Goal: Task Accomplishment & Management: Use online tool/utility

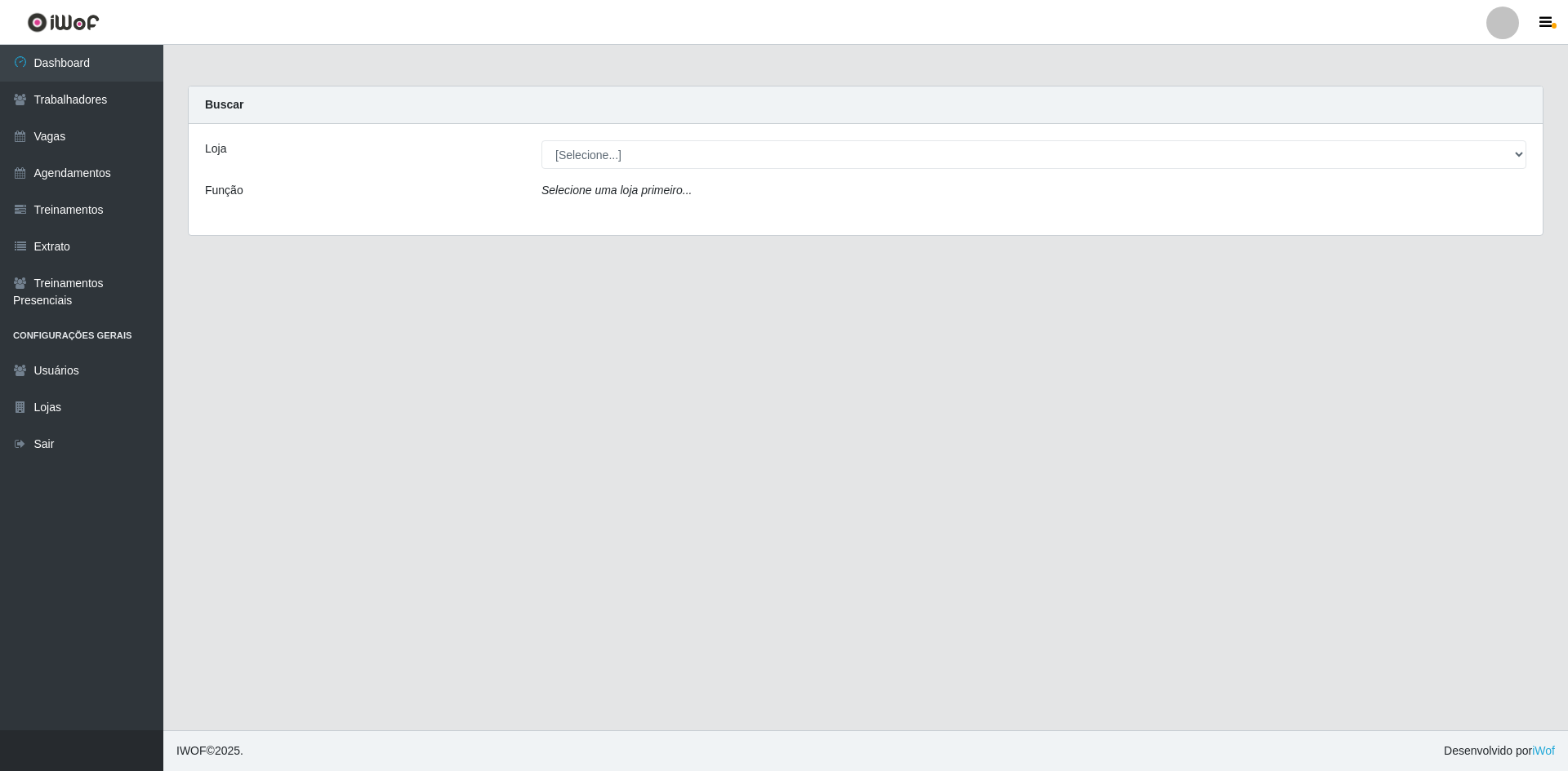
click at [1526, 158] on div "[Selecione...] [GEOGRAPHIC_DATA] - [GEOGRAPHIC_DATA] - [GEOGRAPHIC_DATA] - [GEO…" at bounding box center [1034, 155] width 1009 height 28
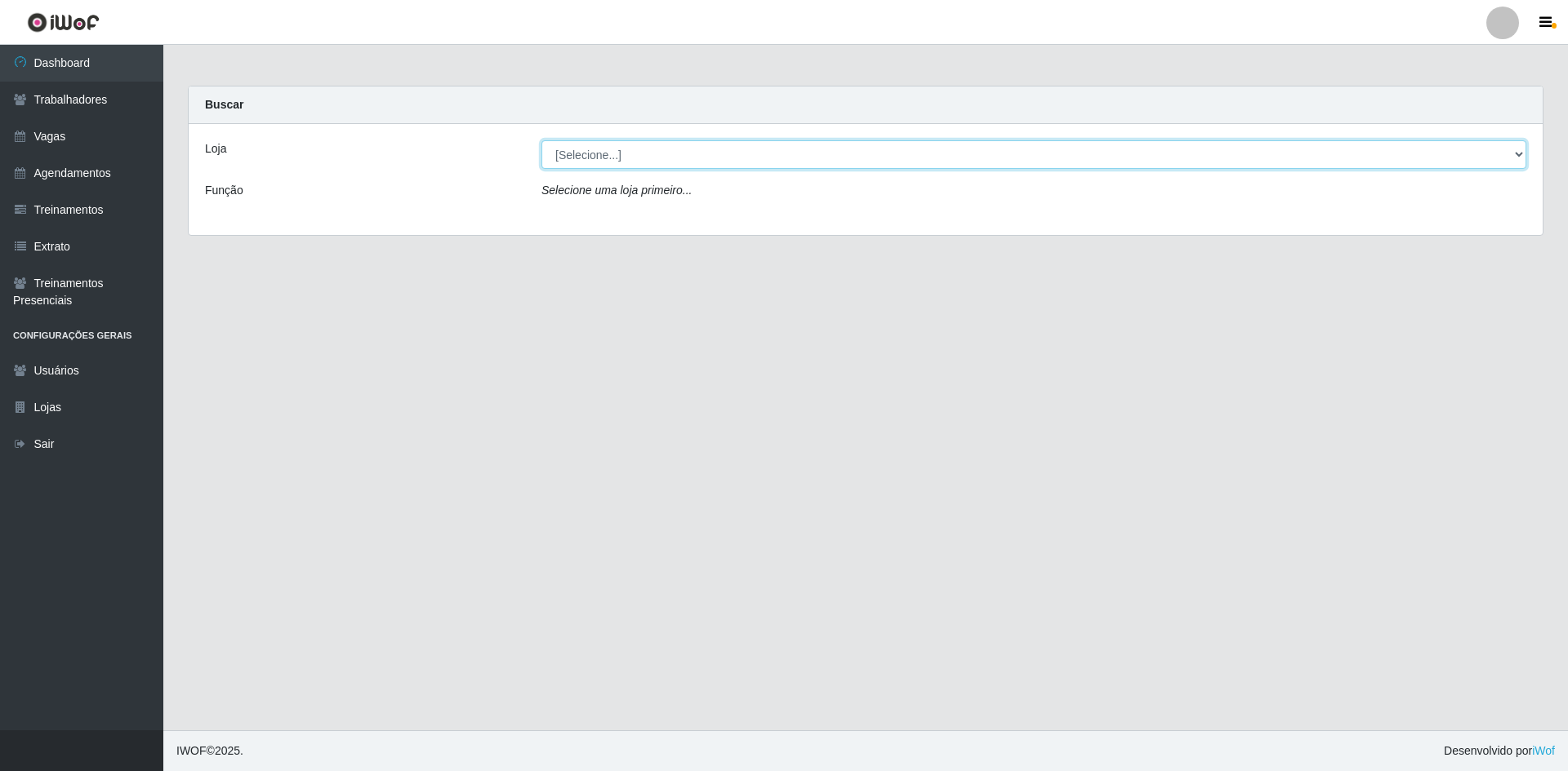
click at [1521, 158] on select "[Selecione...] [GEOGRAPHIC_DATA] - [GEOGRAPHIC_DATA] - [GEOGRAPHIC_DATA] - [GEO…" at bounding box center [1034, 155] width 984 height 28
select select "505"
click at [541, 141] on select "[Selecione...] [GEOGRAPHIC_DATA] - [GEOGRAPHIC_DATA] - [GEOGRAPHIC_DATA] - [GEO…" at bounding box center [1034, 155] width 984 height 28
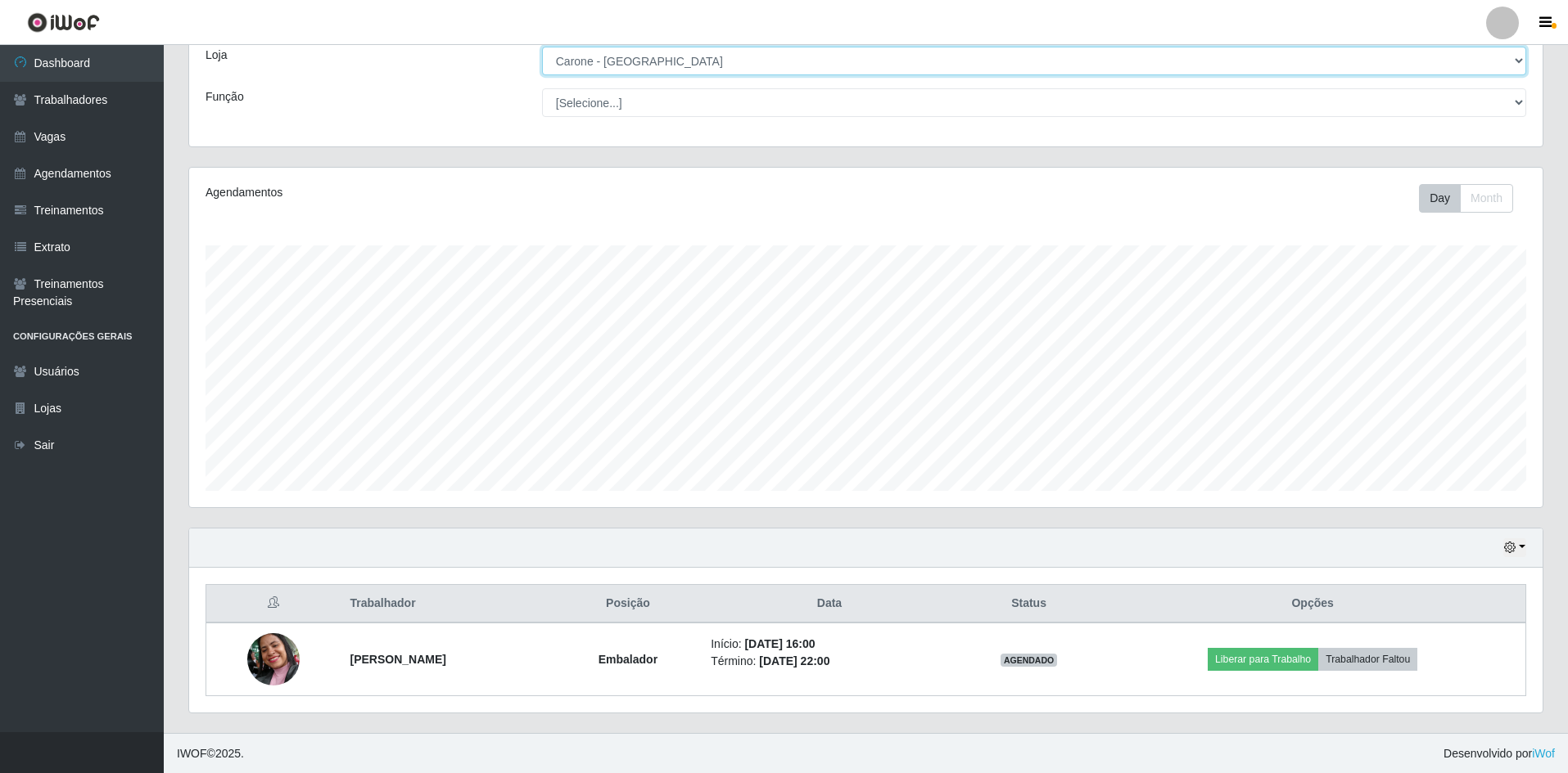
scroll to position [95, 0]
click at [1519, 68] on select "[Selecione...] [GEOGRAPHIC_DATA] - [GEOGRAPHIC_DATA] - [GEOGRAPHIC_DATA] - [GEO…" at bounding box center [1034, 60] width 984 height 28
click at [542, 46] on select "[Selecione...] [GEOGRAPHIC_DATA] - [GEOGRAPHIC_DATA] - [GEOGRAPHIC_DATA] - [GEO…" at bounding box center [1034, 60] width 984 height 28
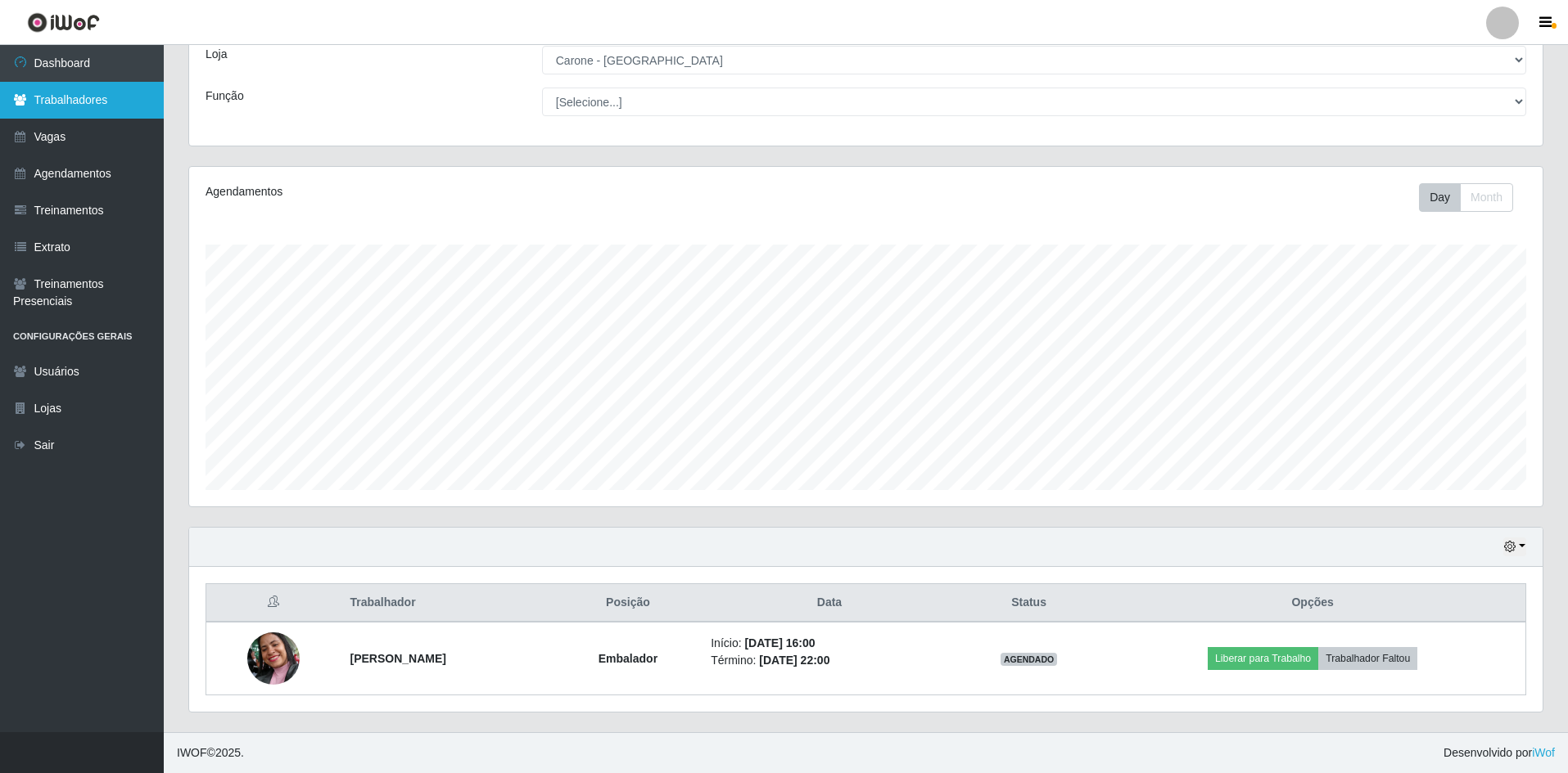
click at [128, 104] on link "Trabalhadores" at bounding box center [81, 101] width 163 height 37
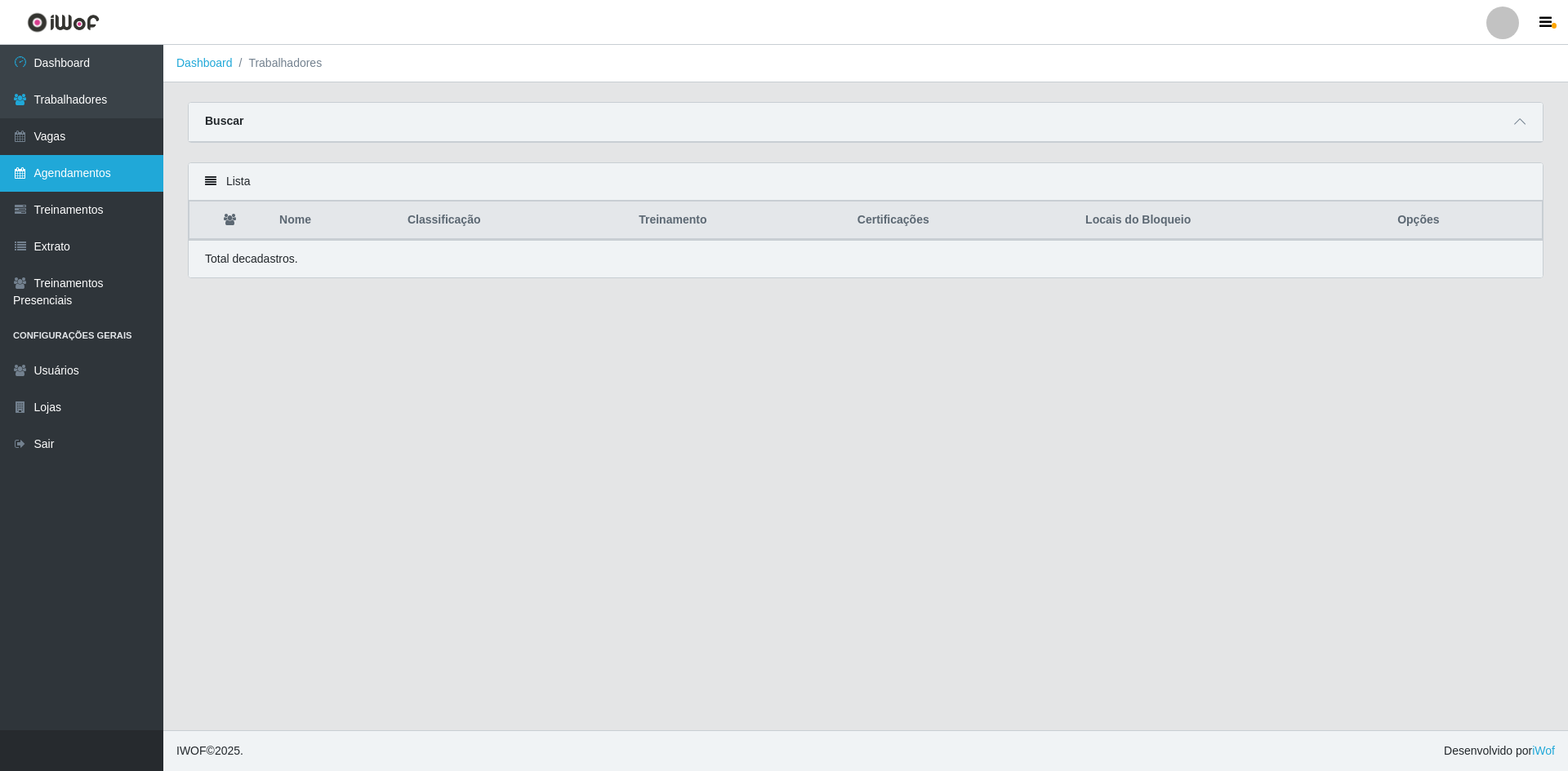
click at [106, 168] on link "Agendamentos" at bounding box center [81, 173] width 163 height 37
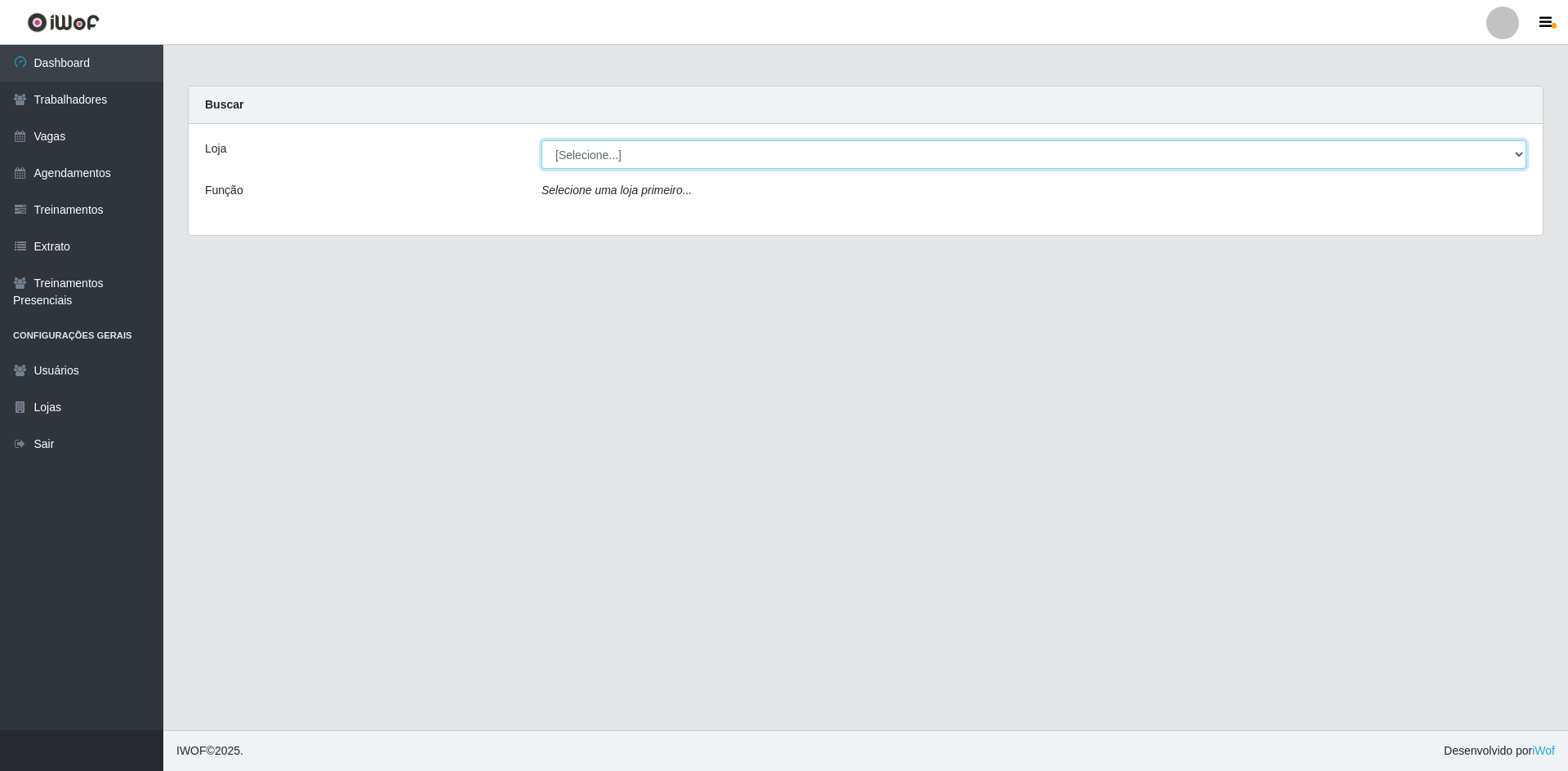
click at [1515, 159] on select "[Selecione...] [GEOGRAPHIC_DATA] - [GEOGRAPHIC_DATA] - [GEOGRAPHIC_DATA] - [GEO…" at bounding box center [1034, 155] width 984 height 28
select select "505"
click at [541, 141] on select "[Selecione...] [GEOGRAPHIC_DATA] - [GEOGRAPHIC_DATA] - [GEOGRAPHIC_DATA] - [GEO…" at bounding box center [1034, 155] width 984 height 28
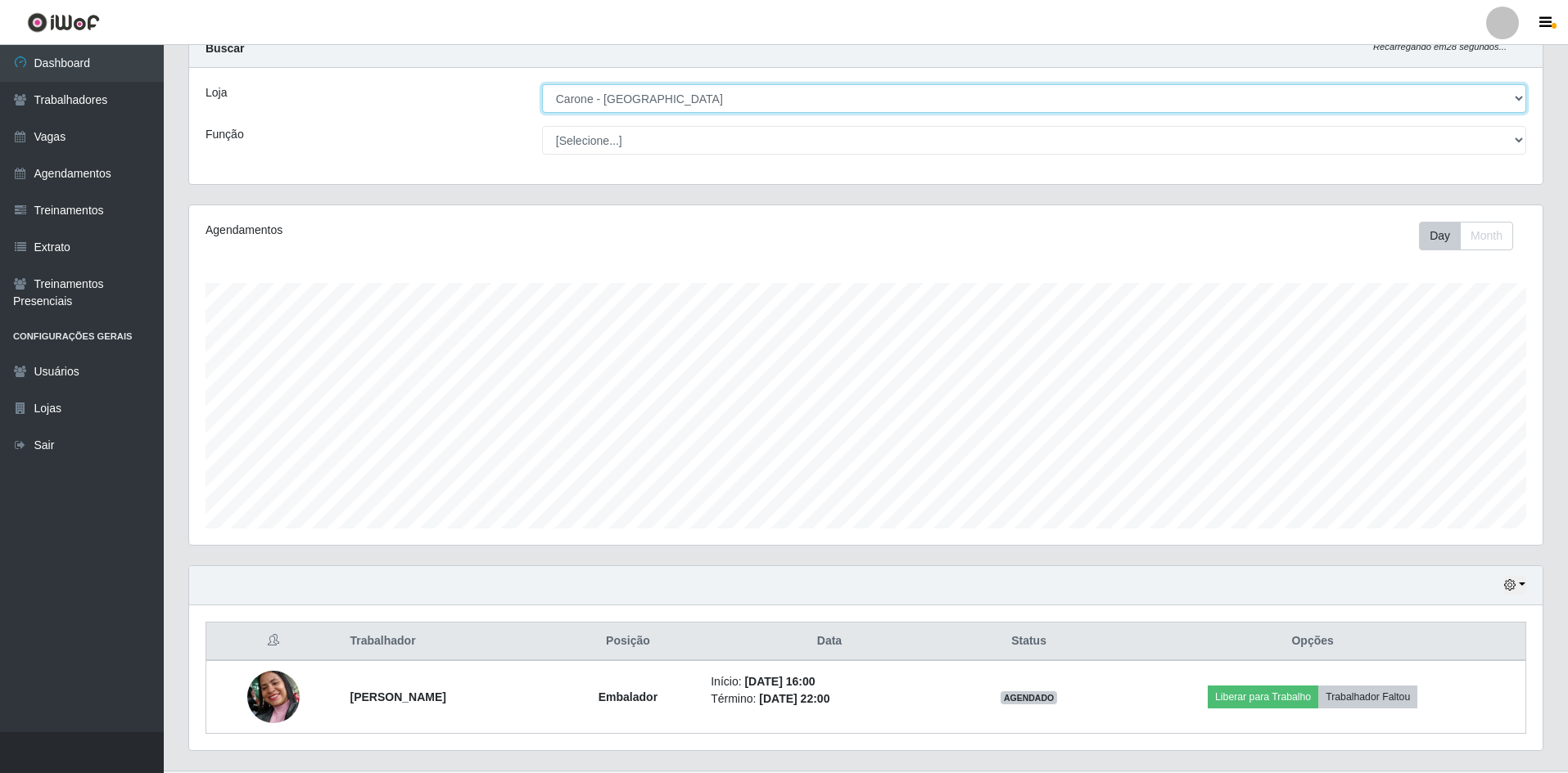
scroll to position [95, 0]
